Goal: Task Accomplishment & Management: Use online tool/utility

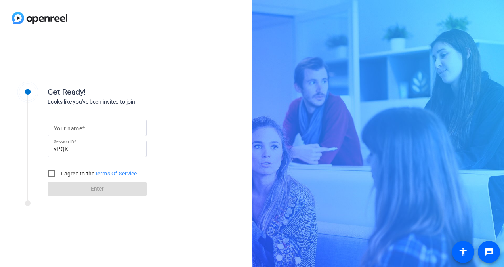
click at [79, 126] on mat-label "Your name" at bounding box center [68, 128] width 28 height 6
click at [79, 126] on input "Your name" at bounding box center [97, 128] width 86 height 10
type input "[PERSON_NAME]"
click at [50, 173] on input "I agree to the Terms Of Service" at bounding box center [52, 174] width 16 height 16
checkbox input "true"
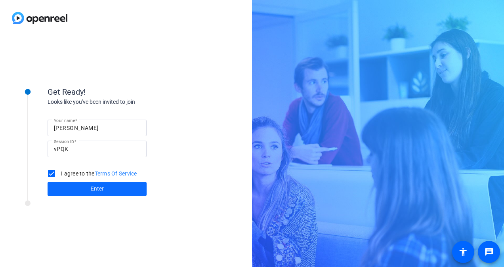
click at [80, 194] on span at bounding box center [97, 189] width 99 height 19
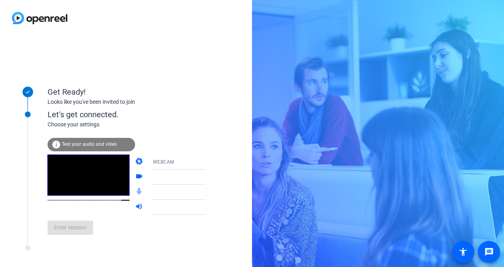
click at [97, 141] on div "info Test your audio and video" at bounding box center [92, 144] width 88 height 13
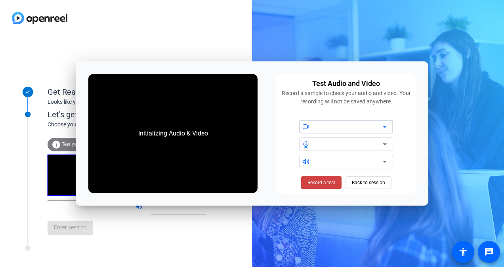
click at [383, 127] on icon at bounding box center [385, 127] width 10 height 10
click at [316, 127] on div at bounding box center [349, 127] width 67 height 10
click at [316, 187] on span at bounding box center [321, 182] width 40 height 19
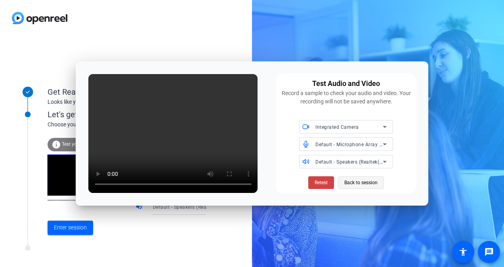
click at [357, 182] on span "Back to session" at bounding box center [361, 182] width 33 height 15
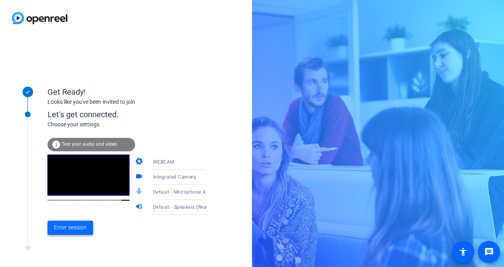
click at [80, 222] on span at bounding box center [71, 228] width 46 height 19
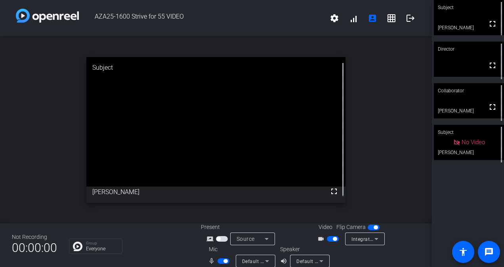
scroll to position [9, 0]
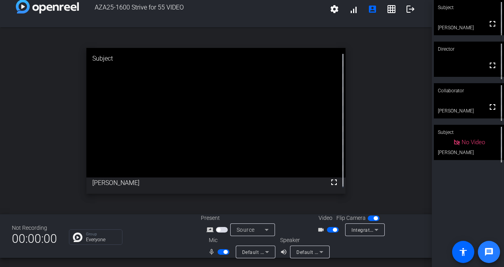
click at [484, 249] on span at bounding box center [489, 252] width 19 height 19
click at [363, 8] on span at bounding box center [372, 9] width 19 height 19
click at [477, 129] on div "Subject" at bounding box center [469, 132] width 70 height 15
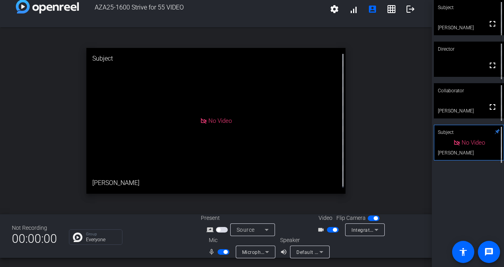
click at [476, 17] on video at bounding box center [469, 17] width 70 height 35
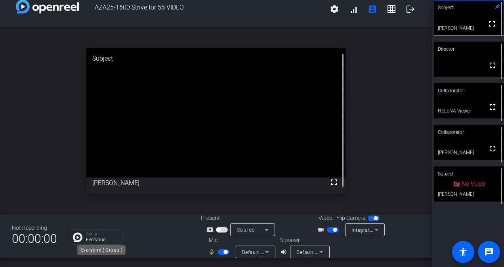
click at [96, 238] on p "Everyone" at bounding box center [102, 240] width 32 height 5
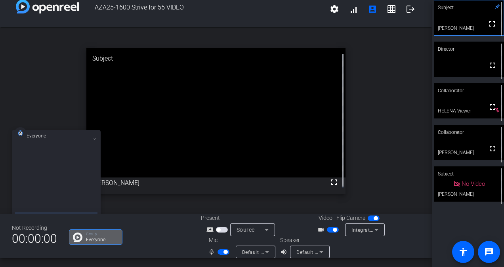
click at [59, 170] on div at bounding box center [56, 180] width 82 height 67
click at [94, 138] on icon at bounding box center [94, 139] width 3 height 3
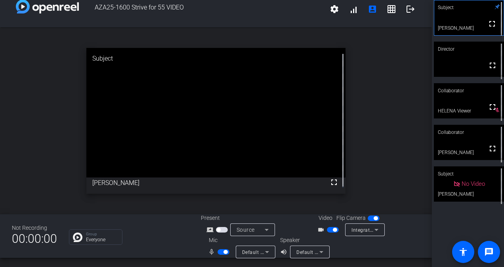
click at [75, 240] on img at bounding box center [78, 238] width 10 height 10
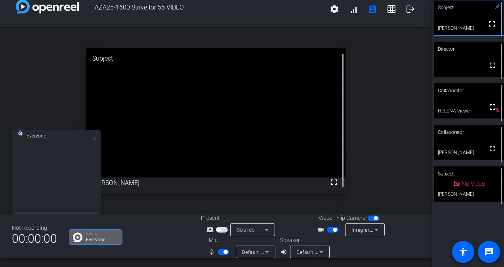
click at [167, 234] on div "Group Everyone" at bounding box center [129, 237] width 120 height 15
click at [197, 233] on div "Not Recording 00:00:00 Group Everyone Present screen_share_outline Source Video…" at bounding box center [216, 237] width 432 height 44
click at [197, 231] on div "Not Recording 00:00:00 Group Everyone Present screen_share_outline Source Video…" at bounding box center [216, 237] width 432 height 44
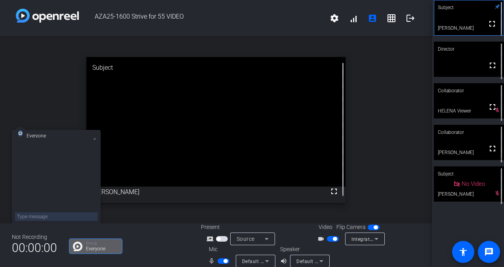
click at [96, 137] on mat-icon at bounding box center [95, 139] width 6 height 6
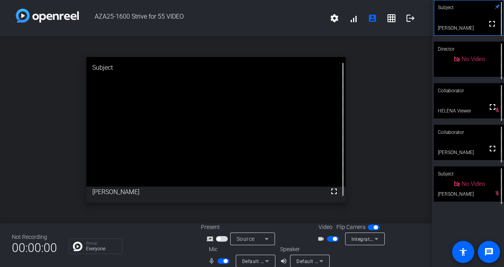
scroll to position [9, 0]
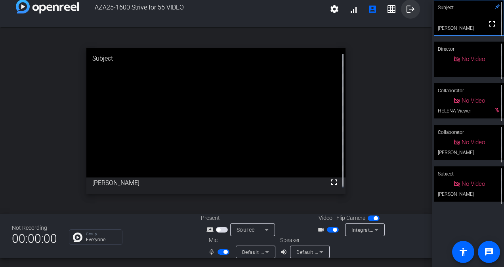
click at [407, 7] on mat-icon "logout" at bounding box center [411, 9] width 10 height 10
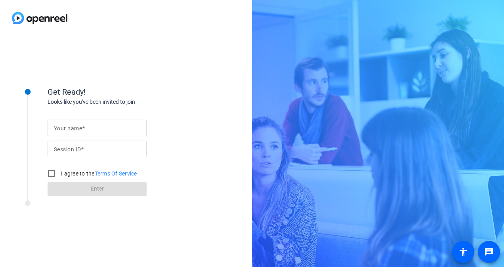
click at [75, 127] on mat-label "Your name" at bounding box center [68, 128] width 28 height 6
click at [75, 127] on input "Your name" at bounding box center [97, 128] width 86 height 10
type input "[PERSON_NAME]"
click at [82, 151] on span at bounding box center [82, 149] width 3 height 6
click at [82, 151] on input "Session ID" at bounding box center [97, 149] width 86 height 10
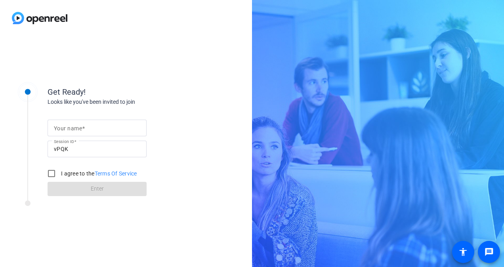
click at [109, 135] on div at bounding box center [97, 128] width 86 height 17
click at [115, 128] on input "Monica Nieves Koppleman" at bounding box center [97, 128] width 86 height 10
type input "[PERSON_NAME]"
click at [50, 174] on input "I agree to the Terms Of Service" at bounding box center [52, 174] width 16 height 16
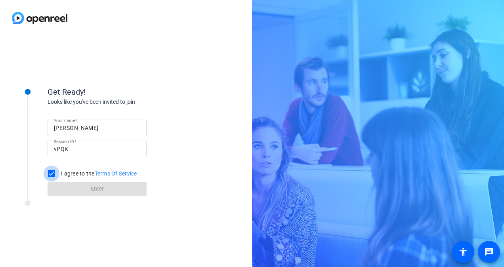
checkbox input "true"
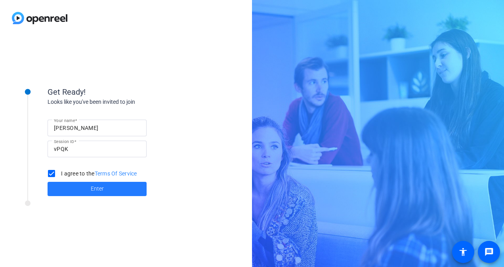
click at [82, 192] on span at bounding box center [97, 189] width 99 height 19
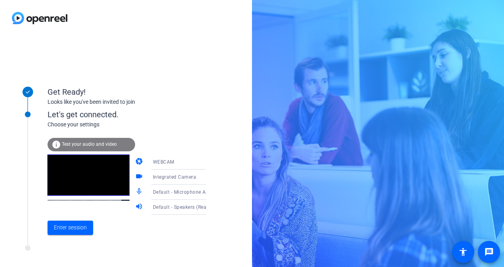
click at [107, 141] on div "info Test your audio and video" at bounding box center [92, 144] width 88 height 13
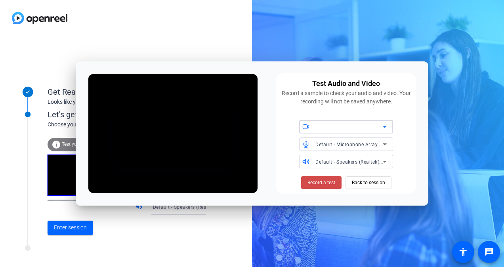
click at [325, 186] on span at bounding box center [321, 182] width 40 height 19
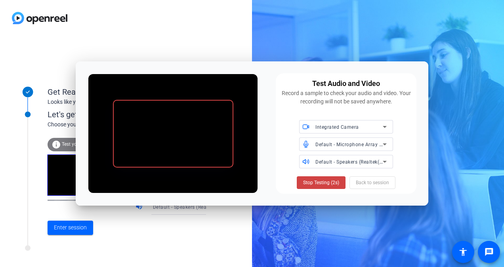
click at [325, 186] on span at bounding box center [321, 182] width 49 height 19
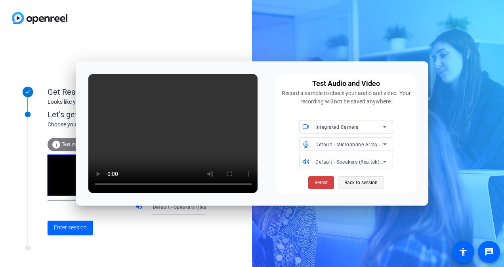
click at [355, 182] on span "Back to session" at bounding box center [361, 182] width 33 height 15
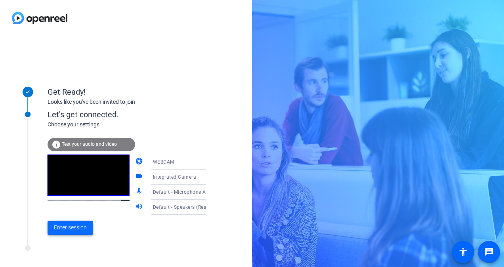
click at [67, 229] on span "Enter session" at bounding box center [70, 228] width 33 height 8
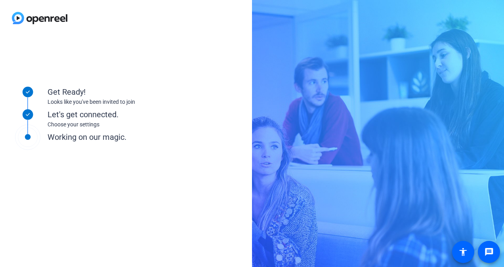
click at [67, 229] on div "Get Ready! Looks like you've been invited to join Let's get connected. Choose y…" at bounding box center [107, 151] width 198 height 159
